Goal: Task Accomplishment & Management: Use online tool/utility

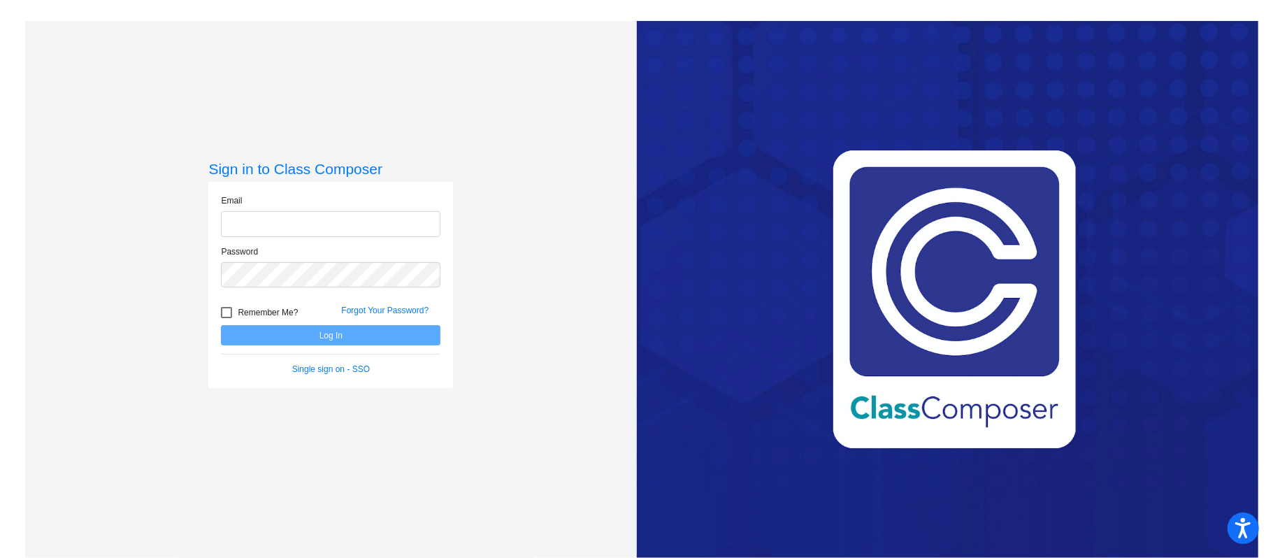
click at [352, 229] on input "email" at bounding box center [331, 224] width 220 height 26
type input "[PERSON_NAME][EMAIL_ADDRESS][PERSON_NAME][DOMAIN_NAME]"
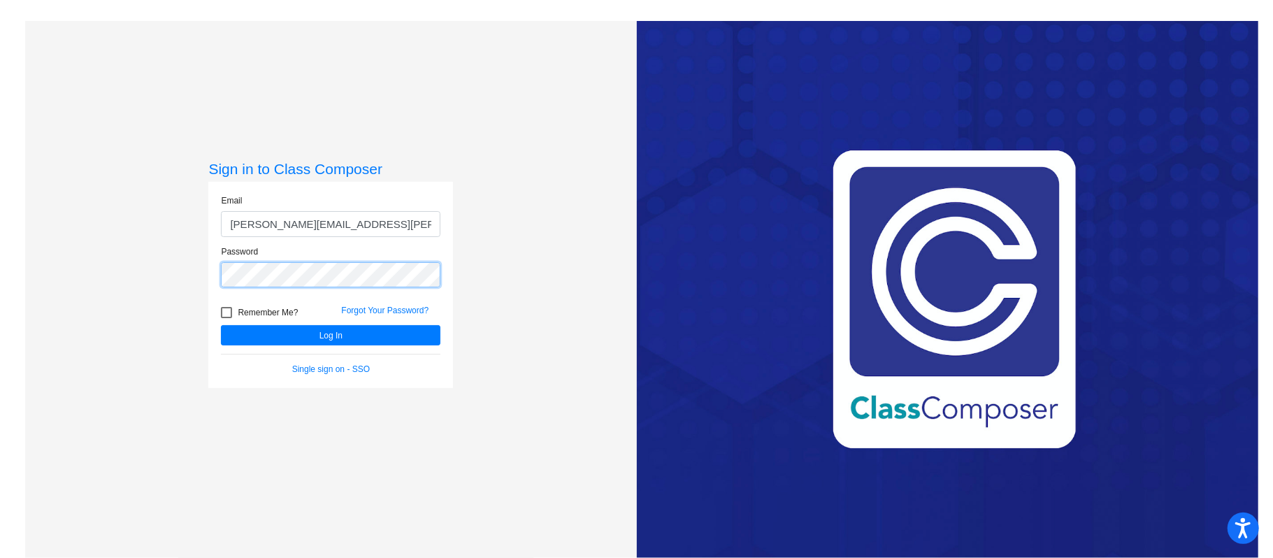
click at [221, 325] on button "Log In" at bounding box center [331, 335] width 220 height 20
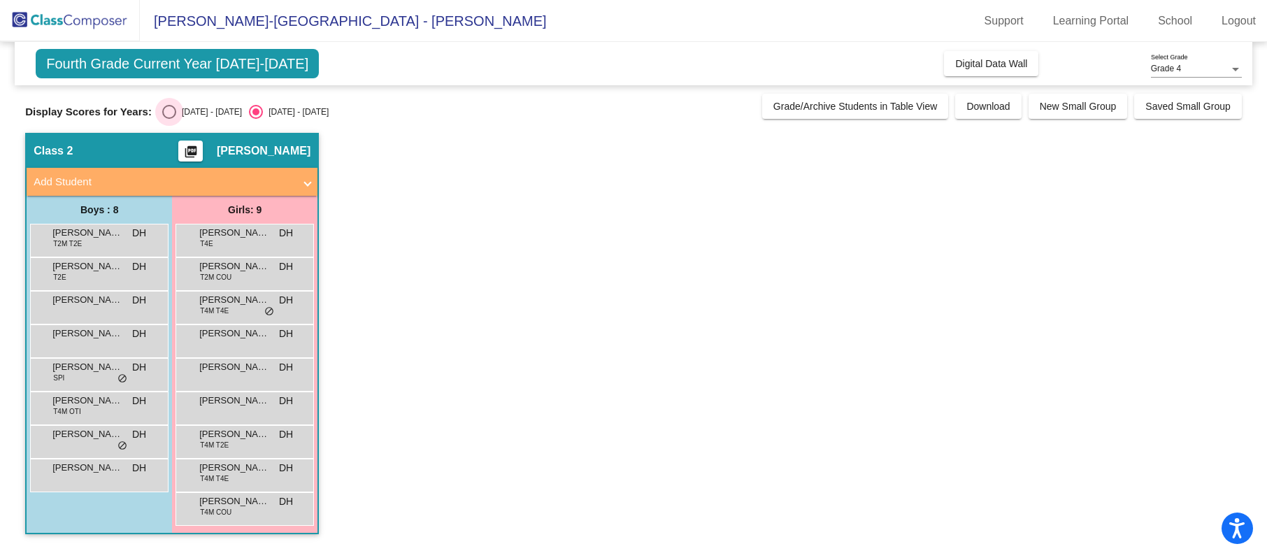
click at [188, 115] on div "[DATE] - [DATE]" at bounding box center [209, 112] width 66 height 13
click at [169, 119] on input "[DATE] - [DATE]" at bounding box center [168, 119] width 1 height 1
radio input "true"
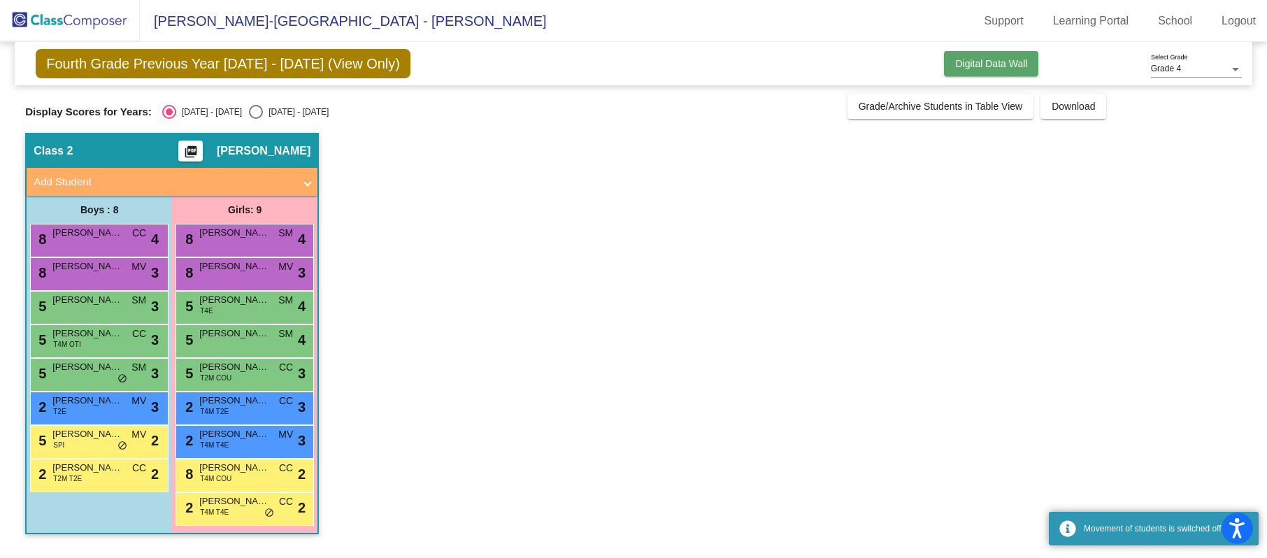
click at [1012, 63] on span "Digital Data Wall" at bounding box center [991, 63] width 72 height 11
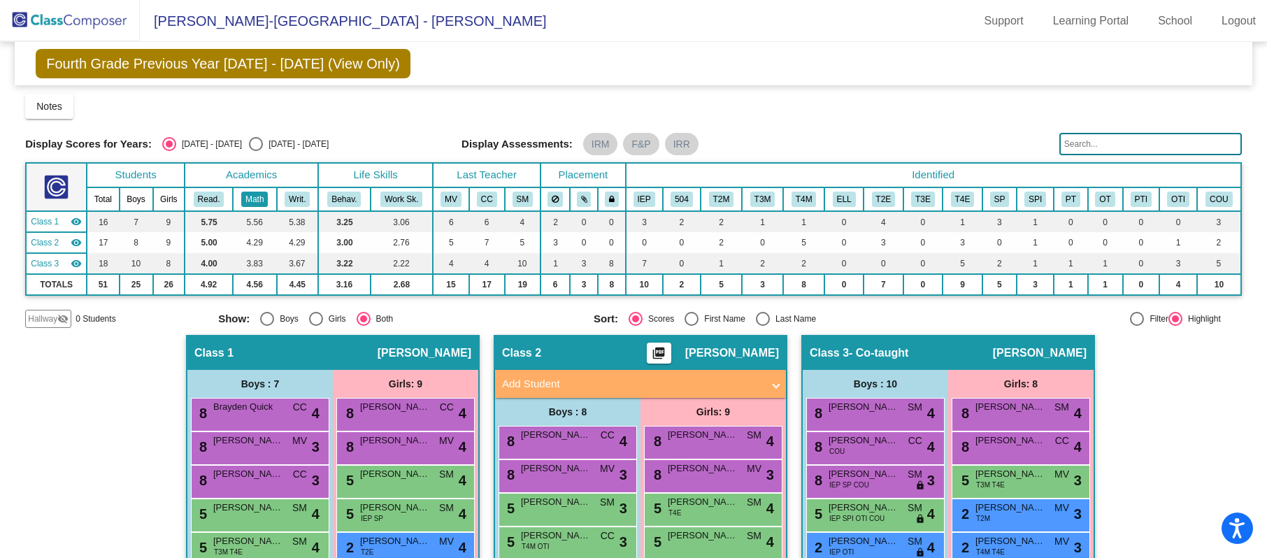
click at [246, 201] on button "Math" at bounding box center [254, 199] width 27 height 15
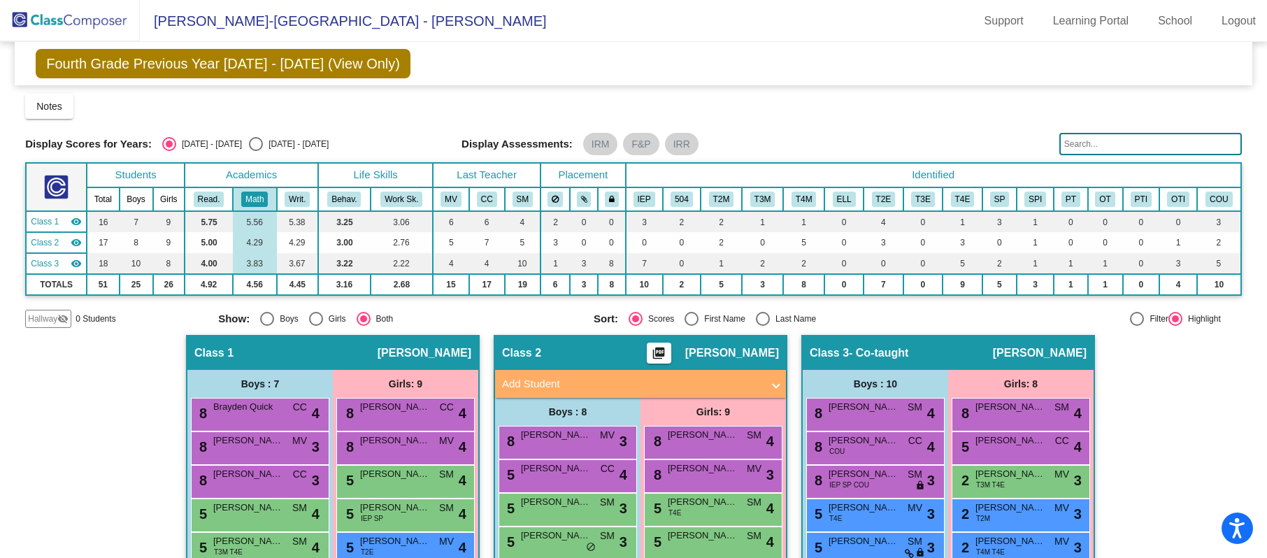
click at [618, 328] on div "Fourth Grade Previous Year [DATE] - [DATE] (View Only) Add, Move, or Retain Stu…" at bounding box center [633, 399] width 1216 height 714
click at [247, 199] on button "Math" at bounding box center [254, 199] width 27 height 15
